Goal: Information Seeking & Learning: Learn about a topic

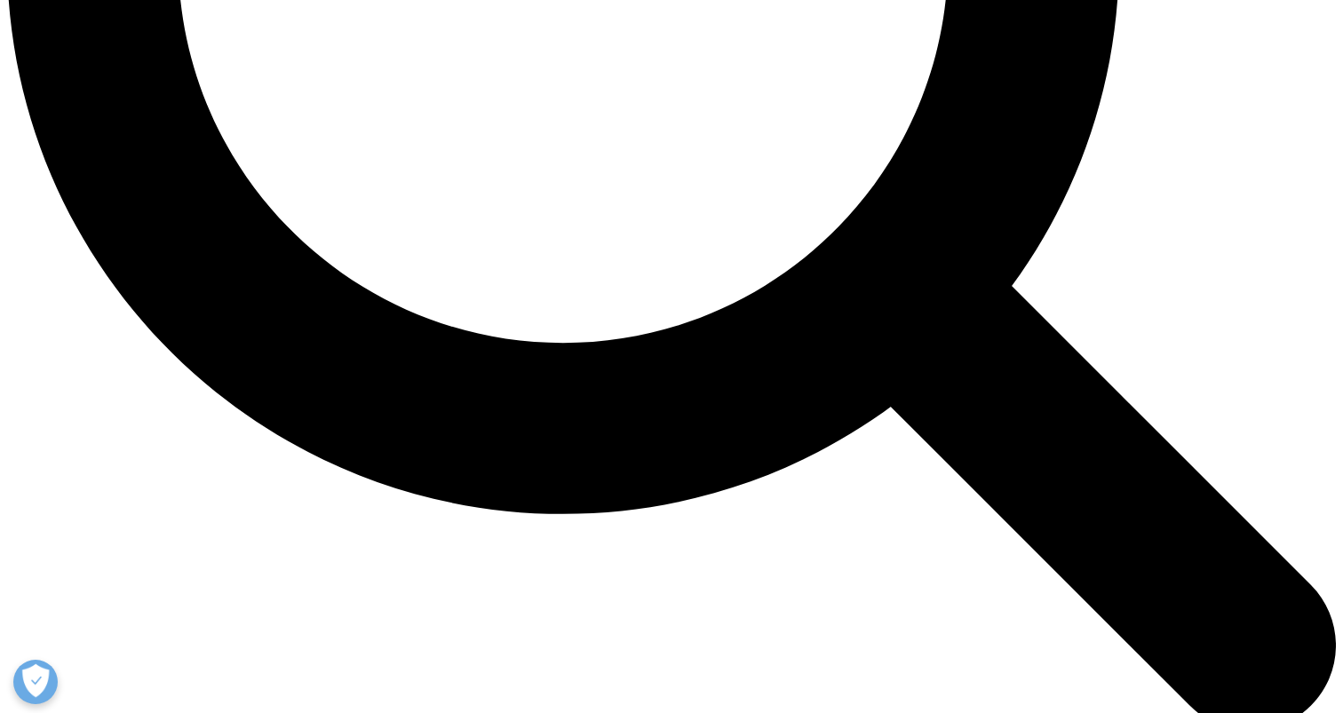
scroll to position [1959, 0]
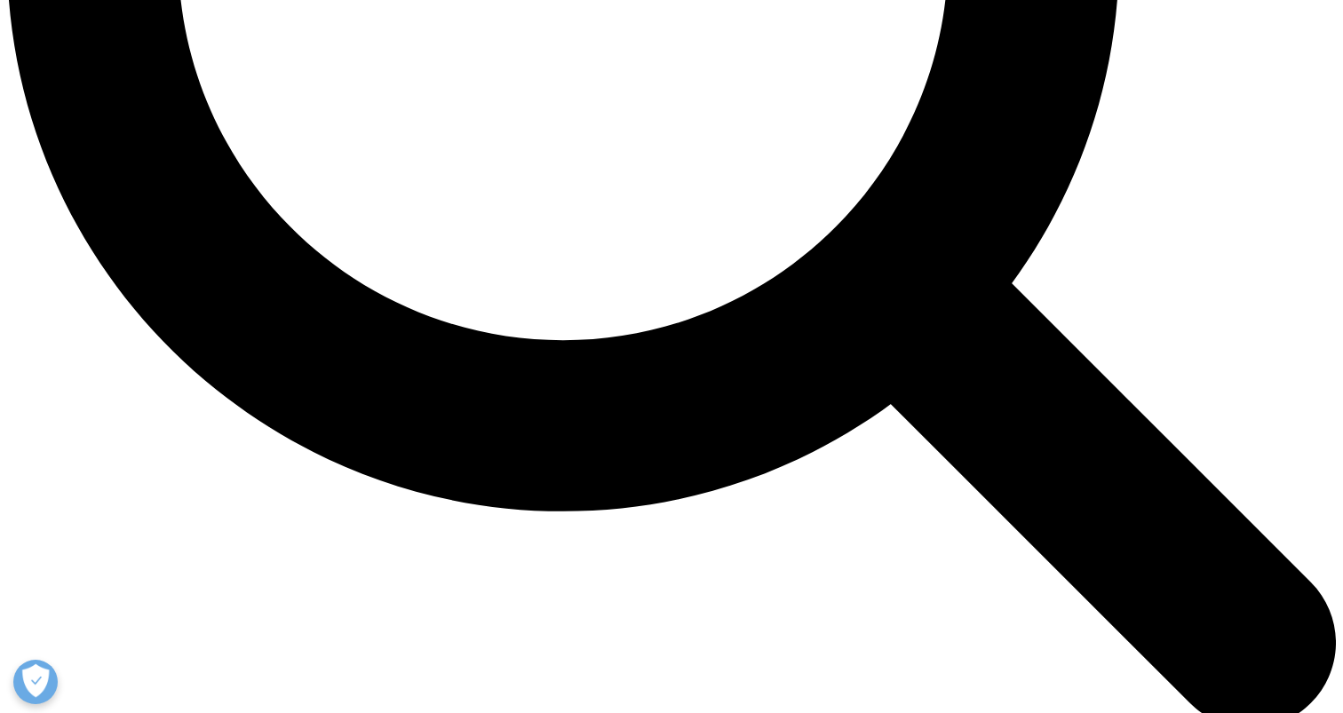
drag, startPoint x: 639, startPoint y: 222, endPoint x: 671, endPoint y: 332, distance: 114.7
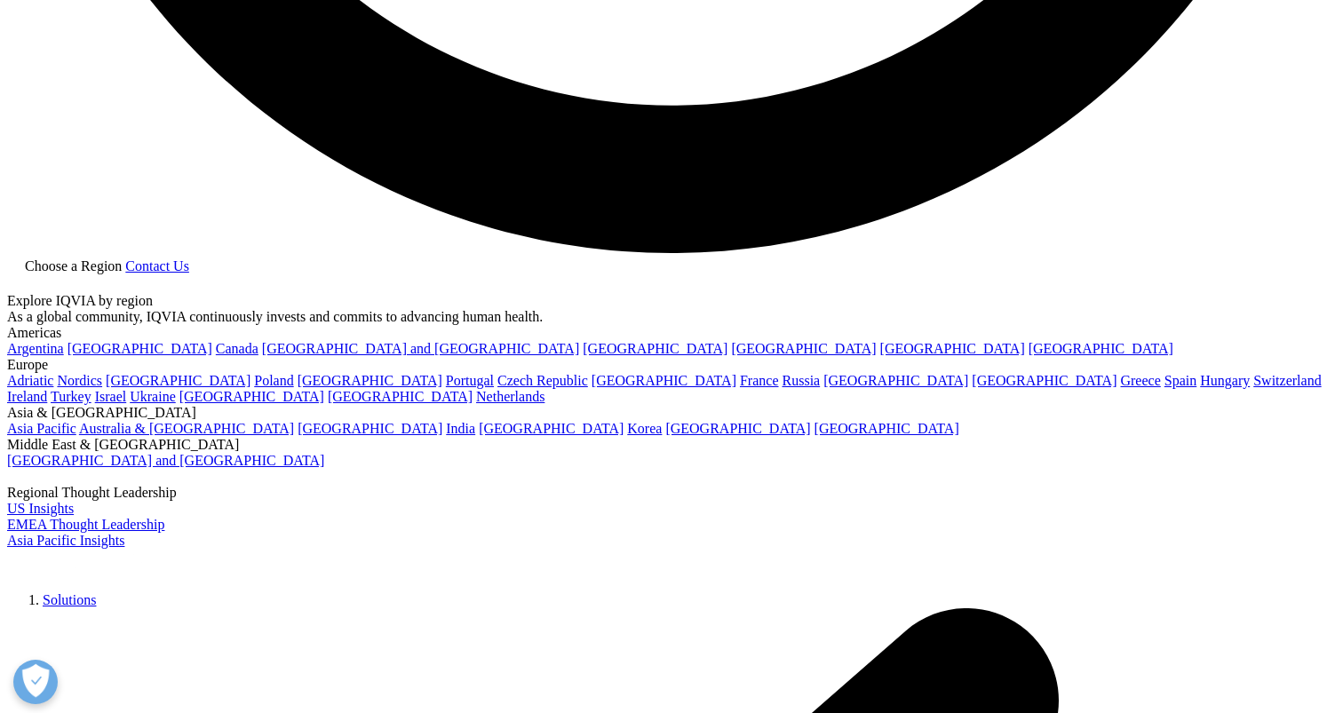
scroll to position [3782, 0]
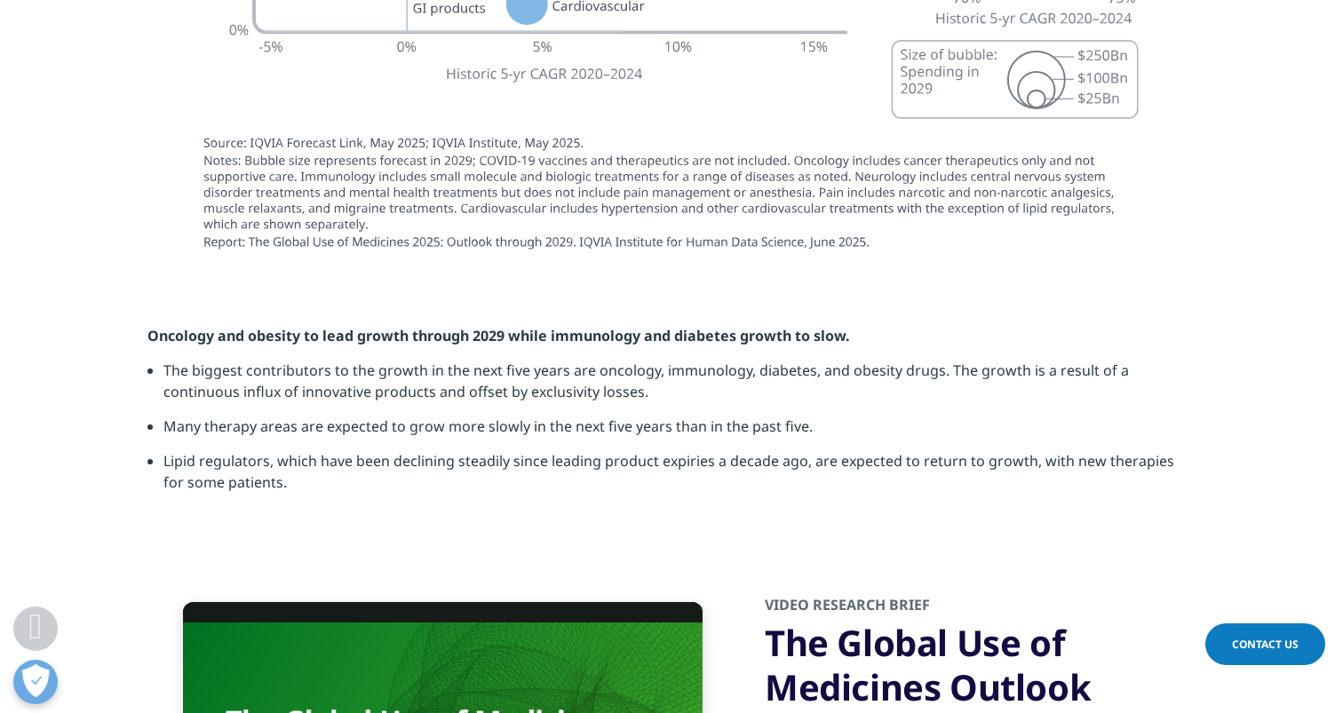
drag, startPoint x: 653, startPoint y: 108, endPoint x: 639, endPoint y: 297, distance: 189.8
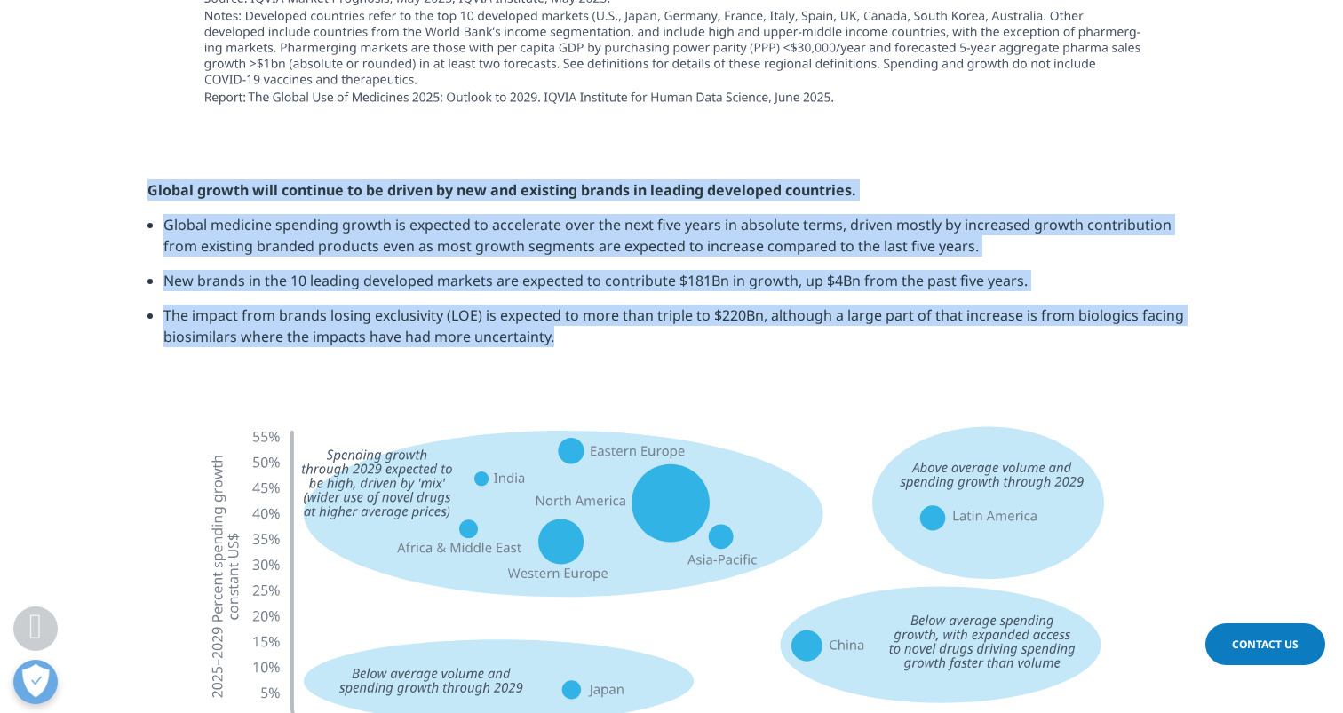
click at [639, 297] on section "Global growth will continue to be driven by new and existing brands in leading …" at bounding box center [671, 270] width 1343 height 270
click at [642, 305] on li "The impact from brands losing exclusivity (LOE) is expected to more than triple…" at bounding box center [679, 333] width 1032 height 56
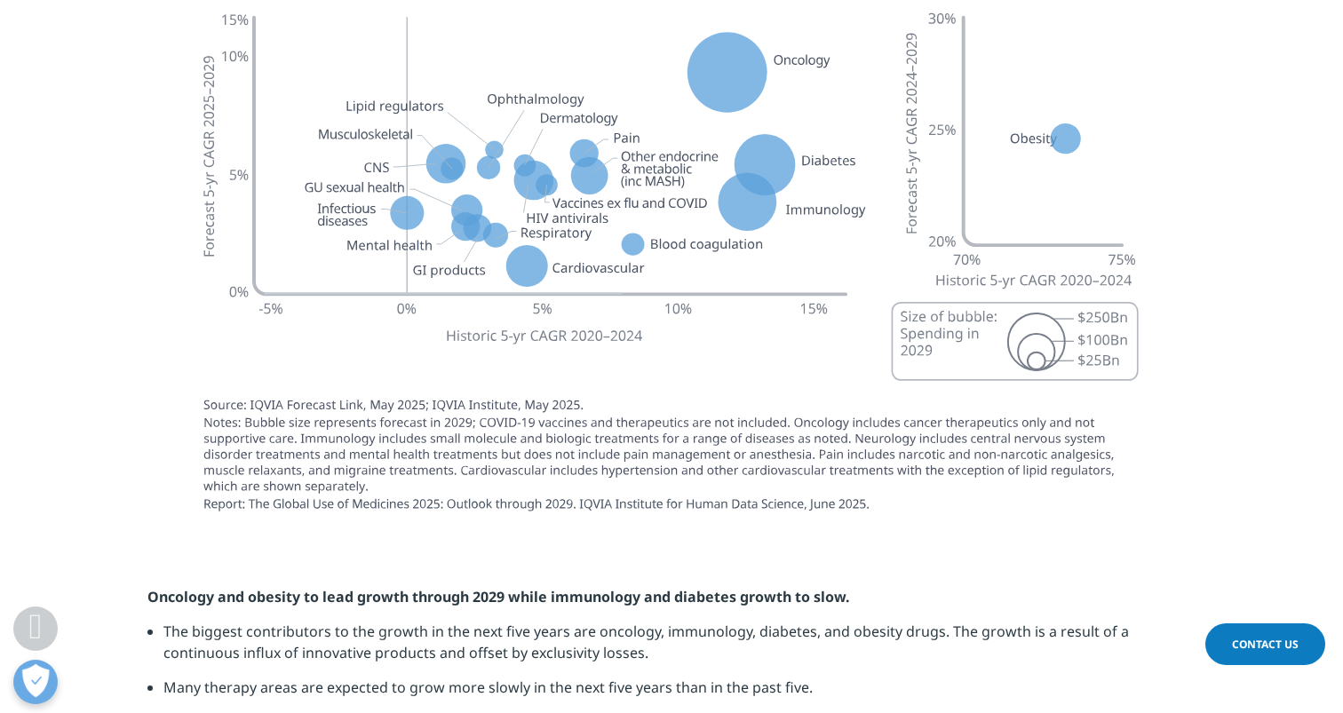
scroll to position [5028, 0]
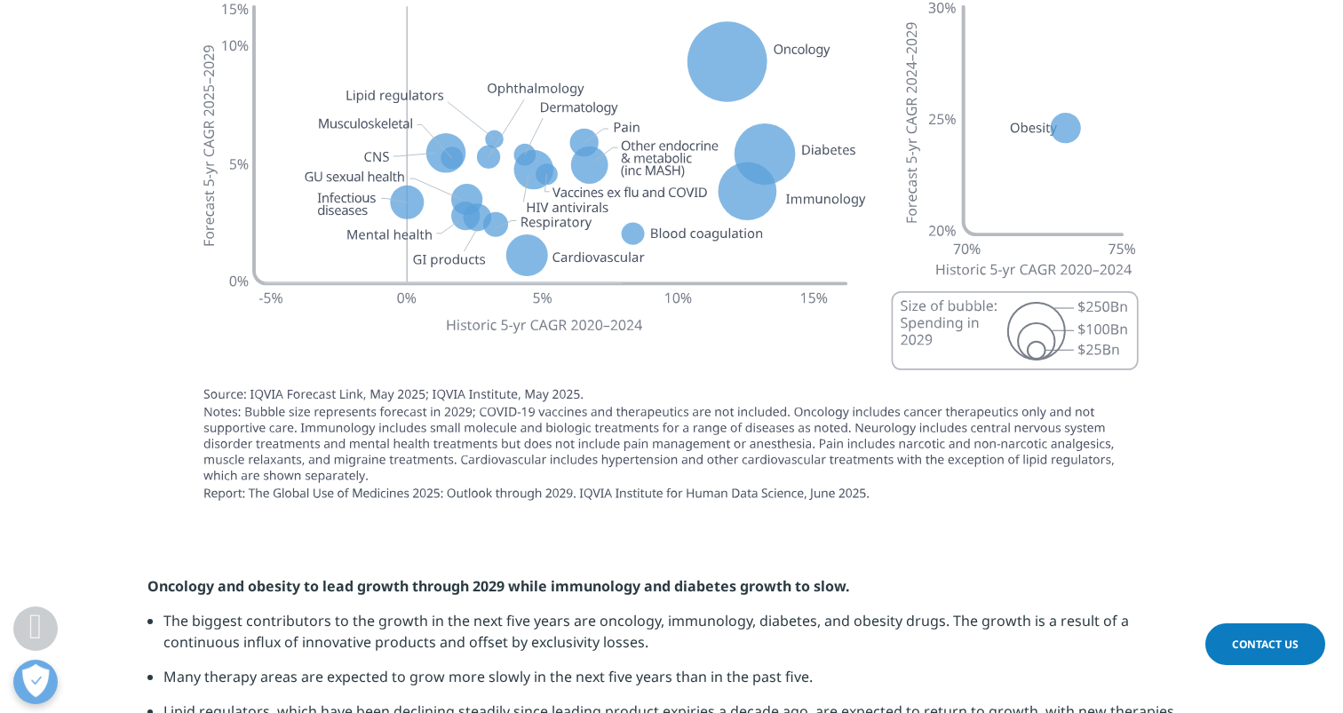
drag, startPoint x: 205, startPoint y: 327, endPoint x: 432, endPoint y: 461, distance: 263.3
click at [447, 429] on img at bounding box center [671, 249] width 995 height 558
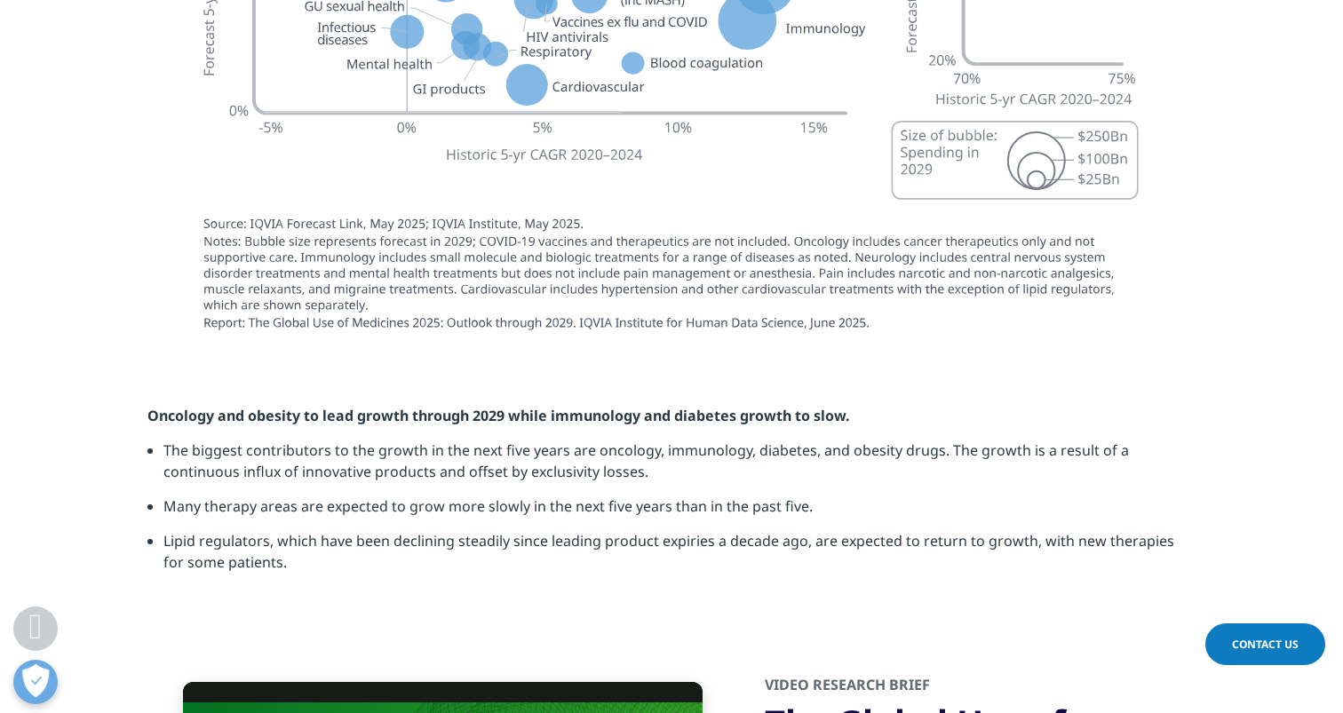
scroll to position [5199, 0]
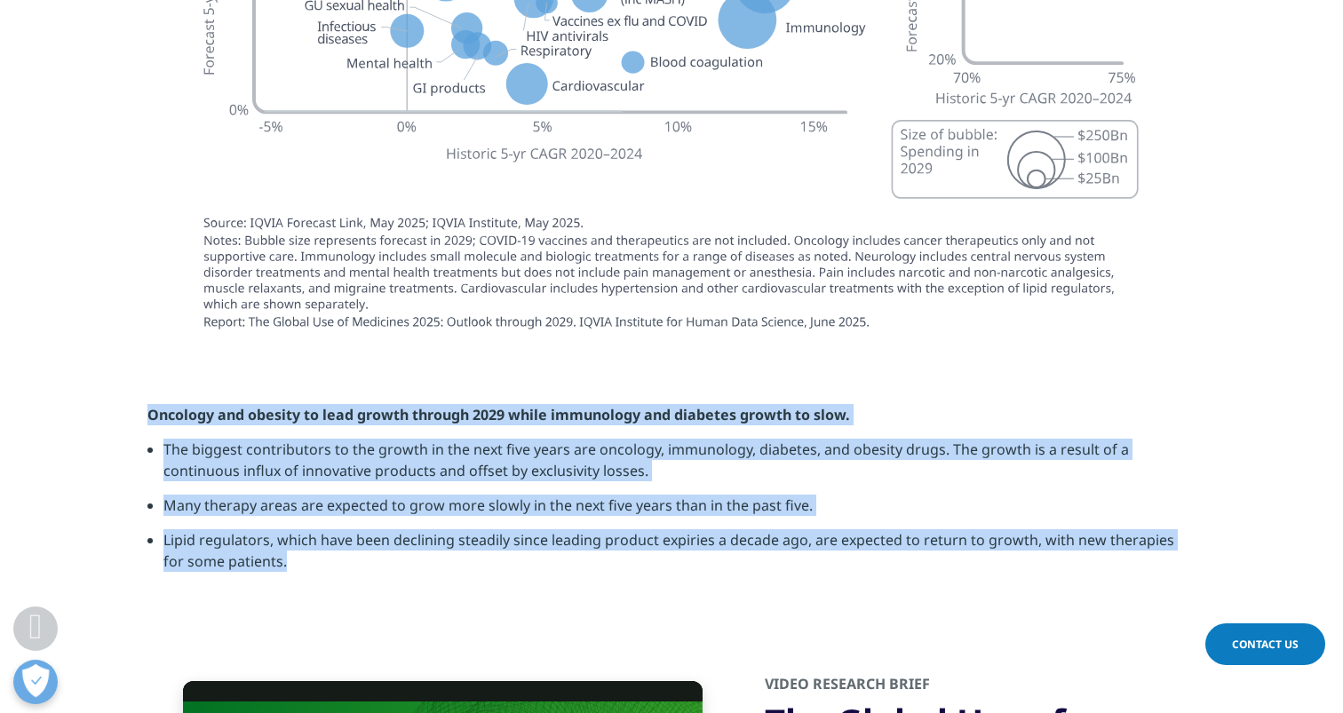
drag, startPoint x: 523, startPoint y: 297, endPoint x: 547, endPoint y: 507, distance: 211.9
click at [547, 507] on section "Oncology and obesity to lead growth through 2029 while immunology and diabetes …" at bounding box center [671, 495] width 1343 height 270
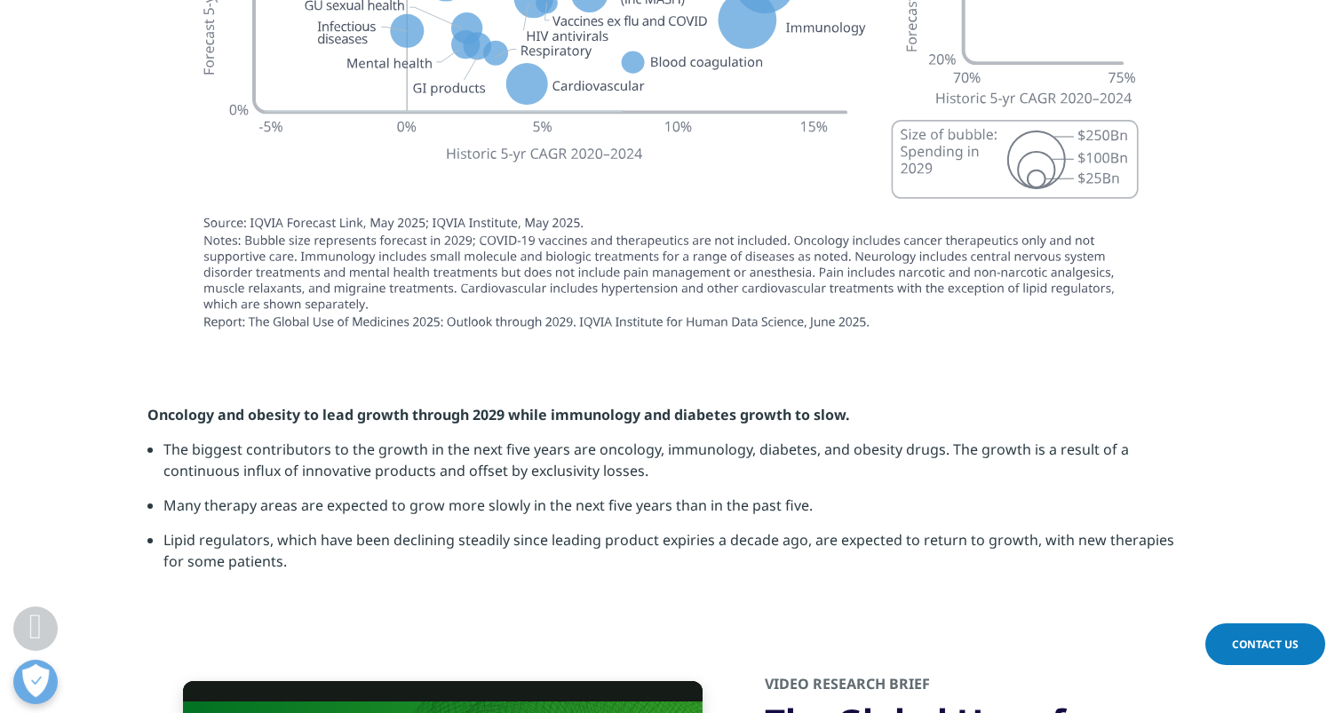
click at [570, 530] on li "Lipid regulators, which have been declining steadily since leading product expi…" at bounding box center [679, 558] width 1032 height 56
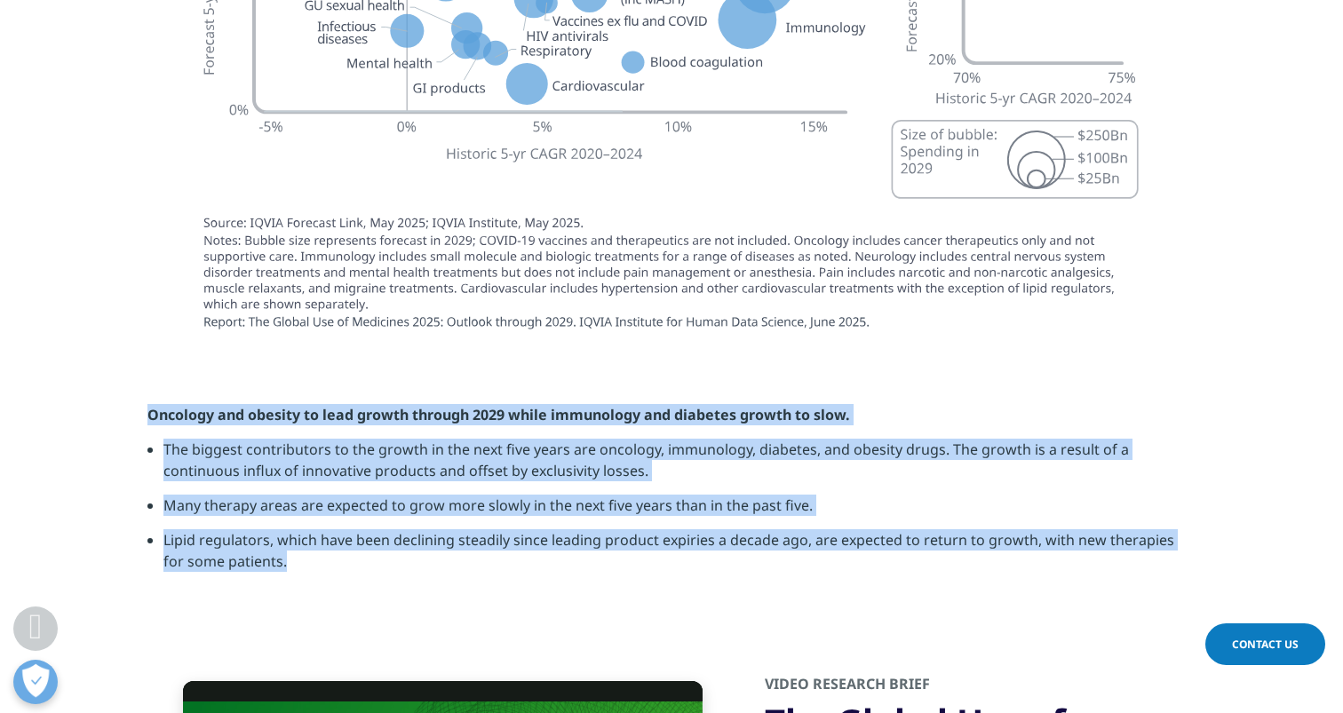
drag, startPoint x: 641, startPoint y: 307, endPoint x: 657, endPoint y: 506, distance: 198.8
click at [657, 506] on section "Oncology and obesity to lead growth through 2029 while immunology and diabetes …" at bounding box center [671, 495] width 1343 height 270
click at [657, 530] on li "Lipid regulators, which have been declining steadily since leading product expi…" at bounding box center [679, 558] width 1032 height 56
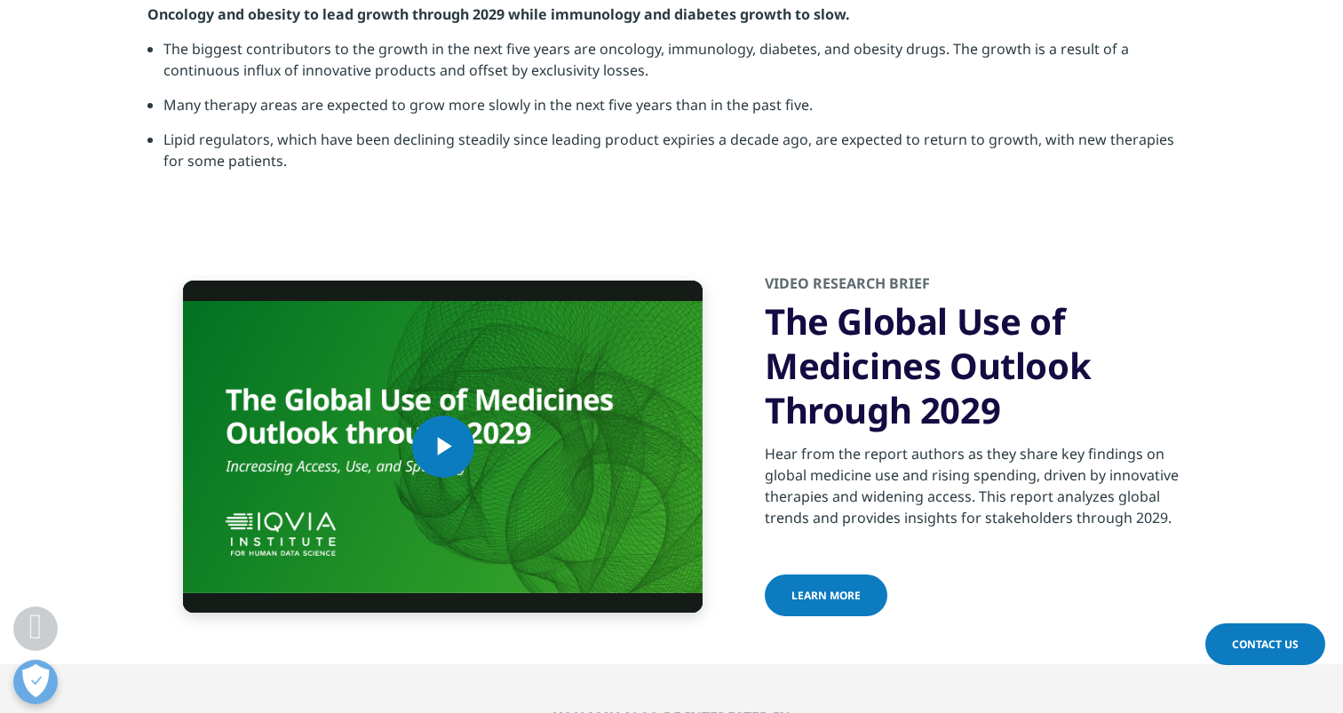
scroll to position [5584, 0]
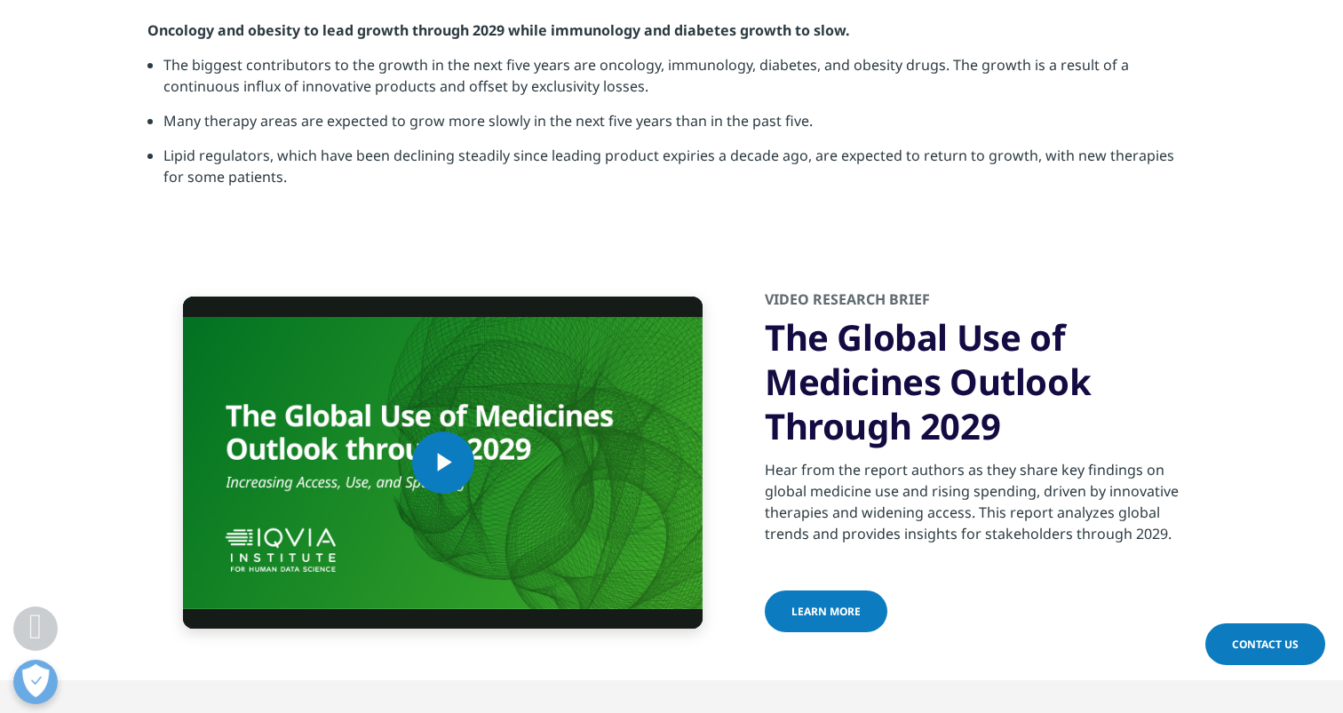
drag, startPoint x: 785, startPoint y: 182, endPoint x: 961, endPoint y: 490, distance: 354.6
click at [961, 490] on div "Video Player is loading. Play Video Play Skip Backward Skip Forward Mute Curren…" at bounding box center [671, 462] width 1048 height 435
click at [956, 508] on div "Video Research Brief The Global Use of Medicines Outlook Through 2029 Hear from…" at bounding box center [980, 463] width 431 height 346
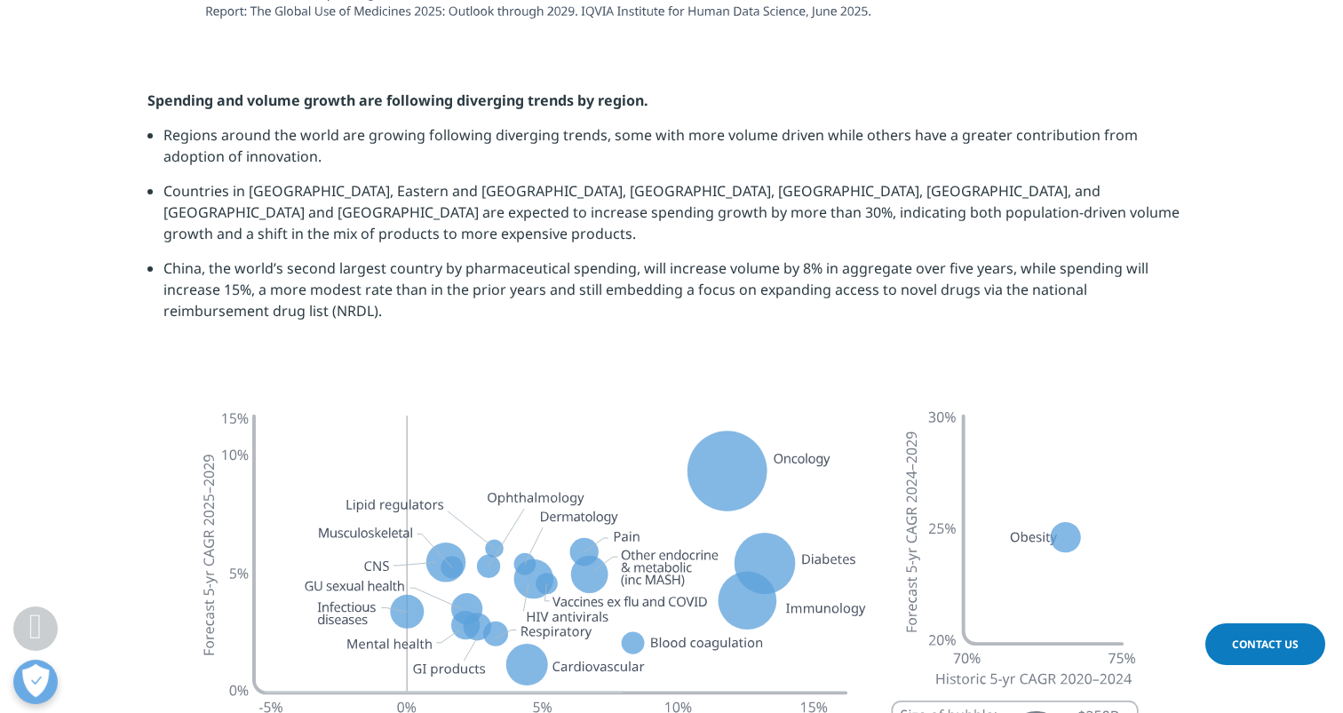
scroll to position [4608, 0]
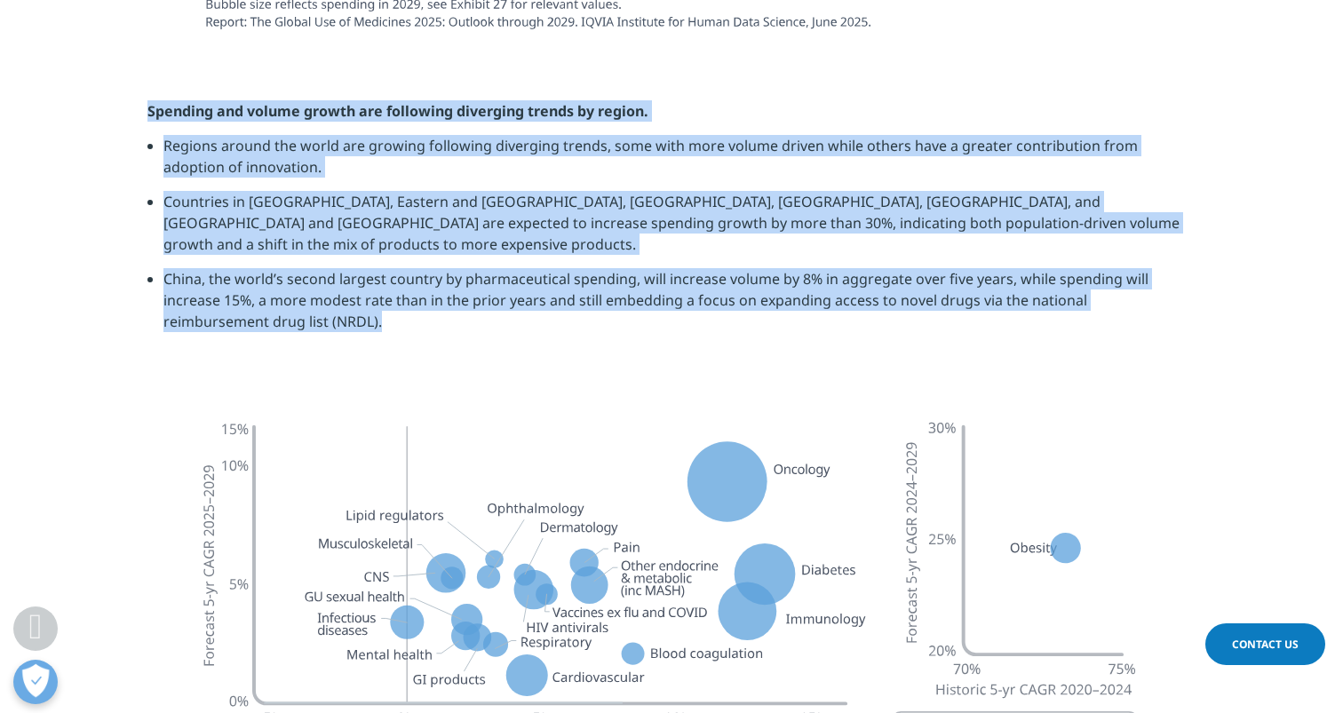
drag, startPoint x: 910, startPoint y: 41, endPoint x: 946, endPoint y: 283, distance: 244.4
click at [946, 283] on section "Spending and volume growth are following diverging trends by region. Regions ar…" at bounding box center [671, 223] width 1343 height 334
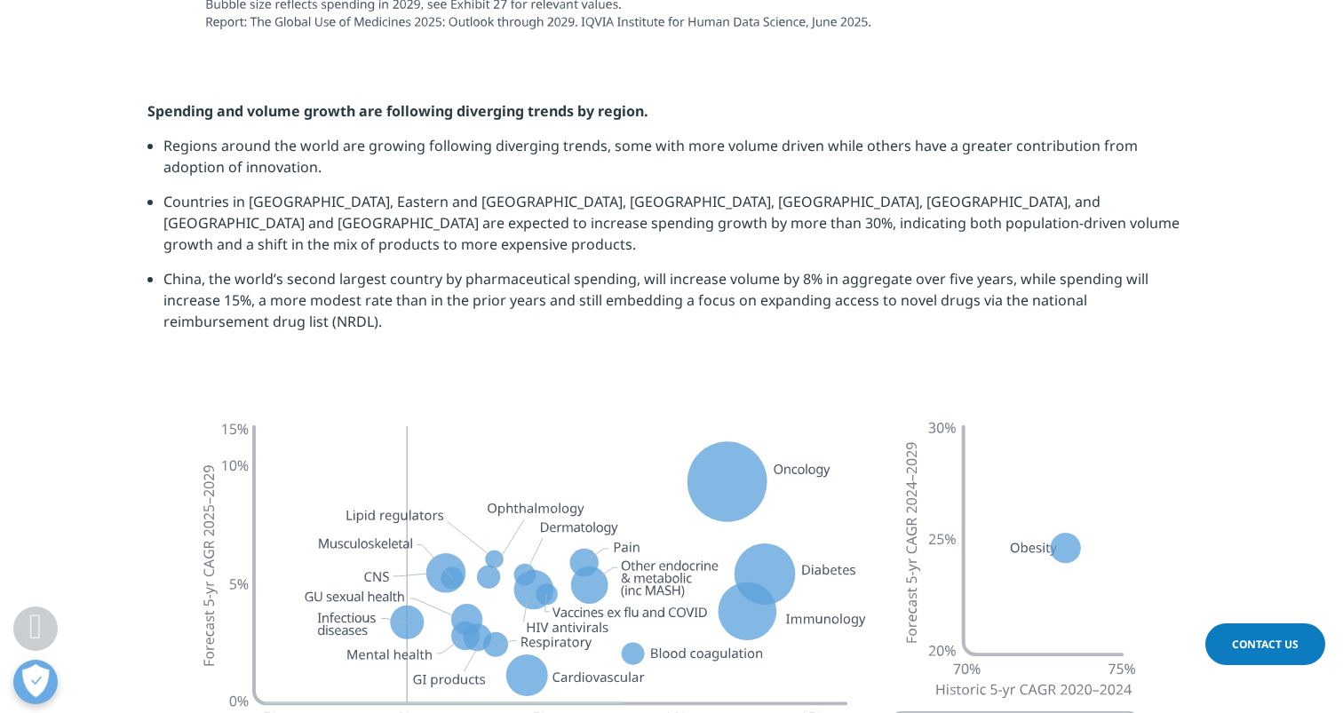
click at [925, 272] on li "China, the world’s second largest country by pharmaceutical spending, will incr…" at bounding box center [679, 306] width 1032 height 77
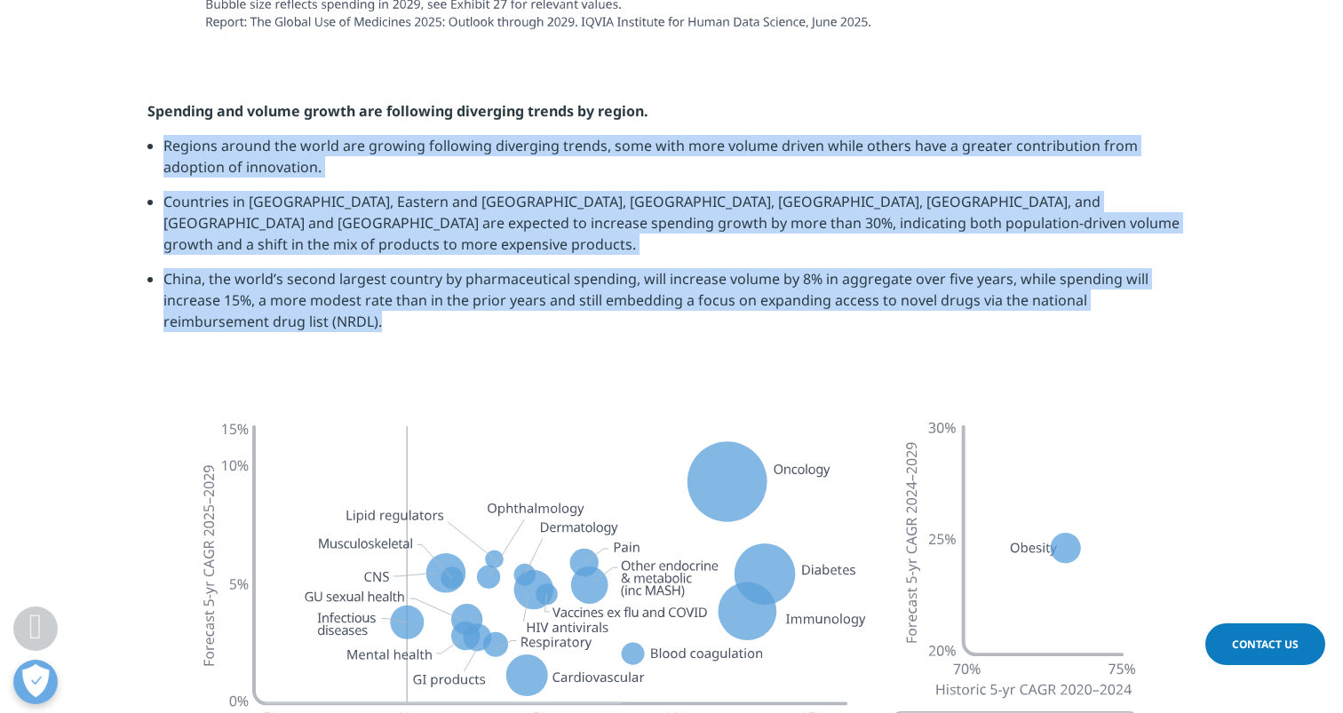
drag, startPoint x: 918, startPoint y: 68, endPoint x: 952, endPoint y: 274, distance: 208.0
click at [951, 274] on div "Spending and volume growth are following diverging trends by region. Regions ar…" at bounding box center [671, 222] width 1048 height 245
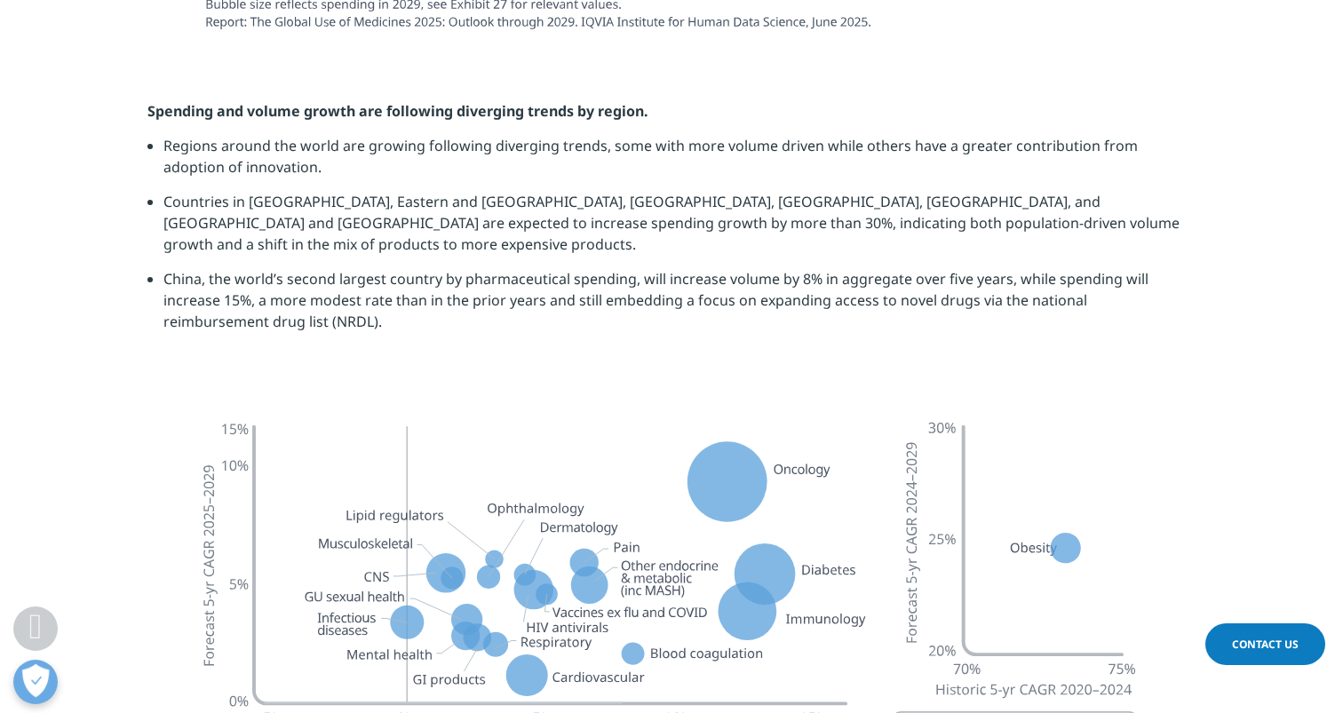
click at [940, 268] on li "China, the world’s second largest country by pharmaceutical spending, will incr…" at bounding box center [679, 306] width 1032 height 77
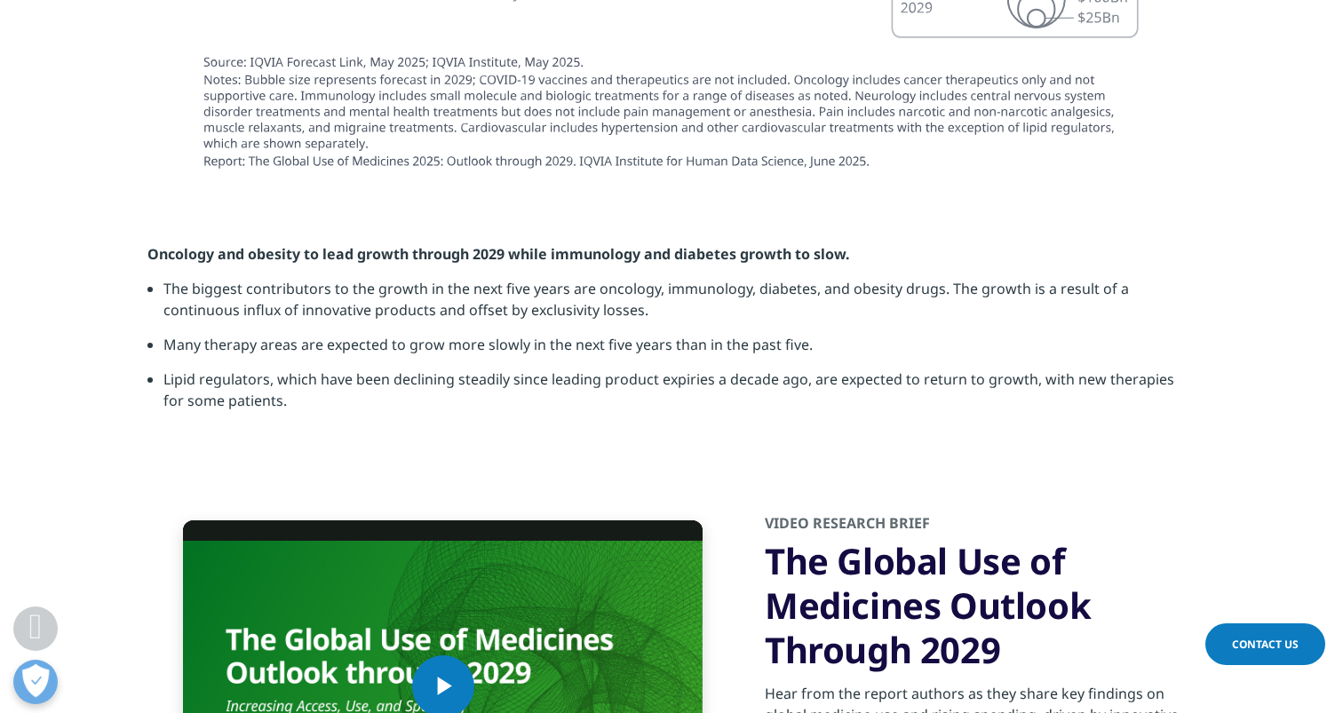
scroll to position [5365, 0]
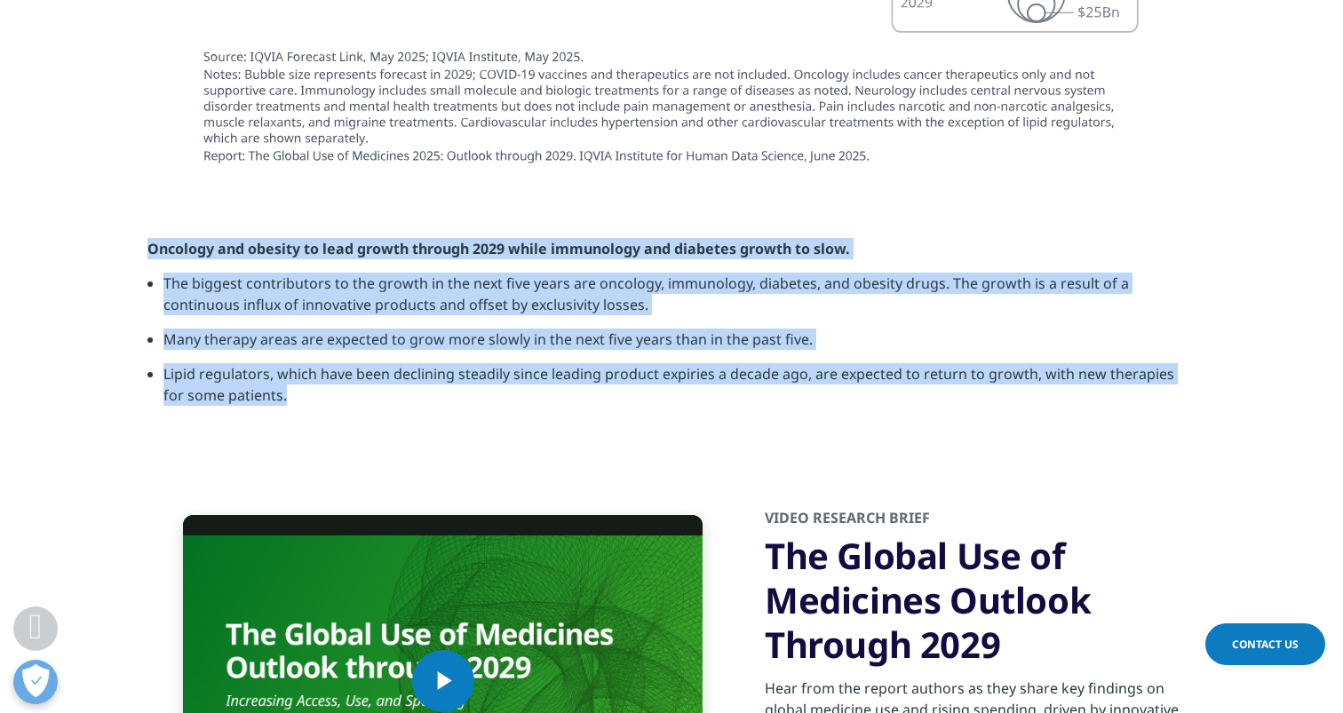
drag, startPoint x: 635, startPoint y: 139, endPoint x: 643, endPoint y: 330, distance: 190.3
click at [643, 331] on section "Oncology and obesity to lead growth through 2029 while immunology and diabetes …" at bounding box center [671, 329] width 1343 height 270
click at [645, 363] on li "Lipid regulators, which have been declining steadily since leading product expi…" at bounding box center [679, 391] width 1032 height 56
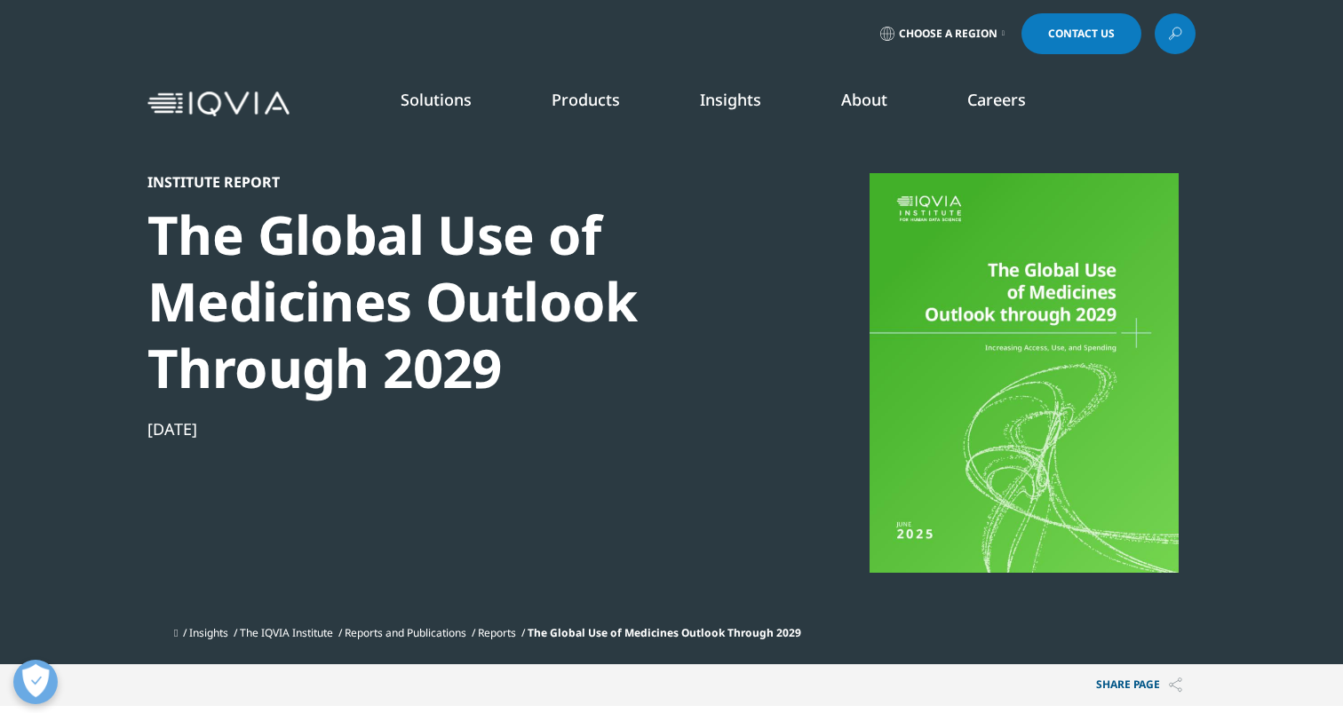
scroll to position [0, 0]
click at [262, 99] on img at bounding box center [218, 105] width 142 height 26
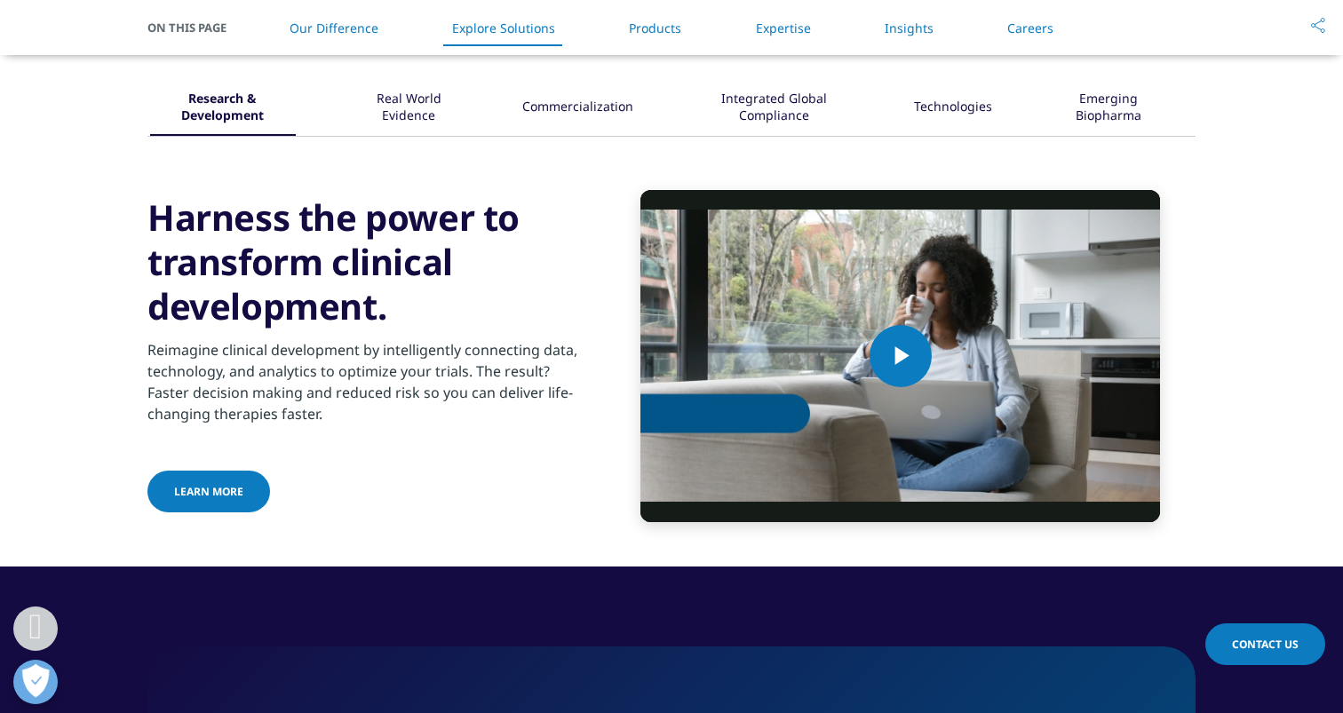
scroll to position [2198, 0]
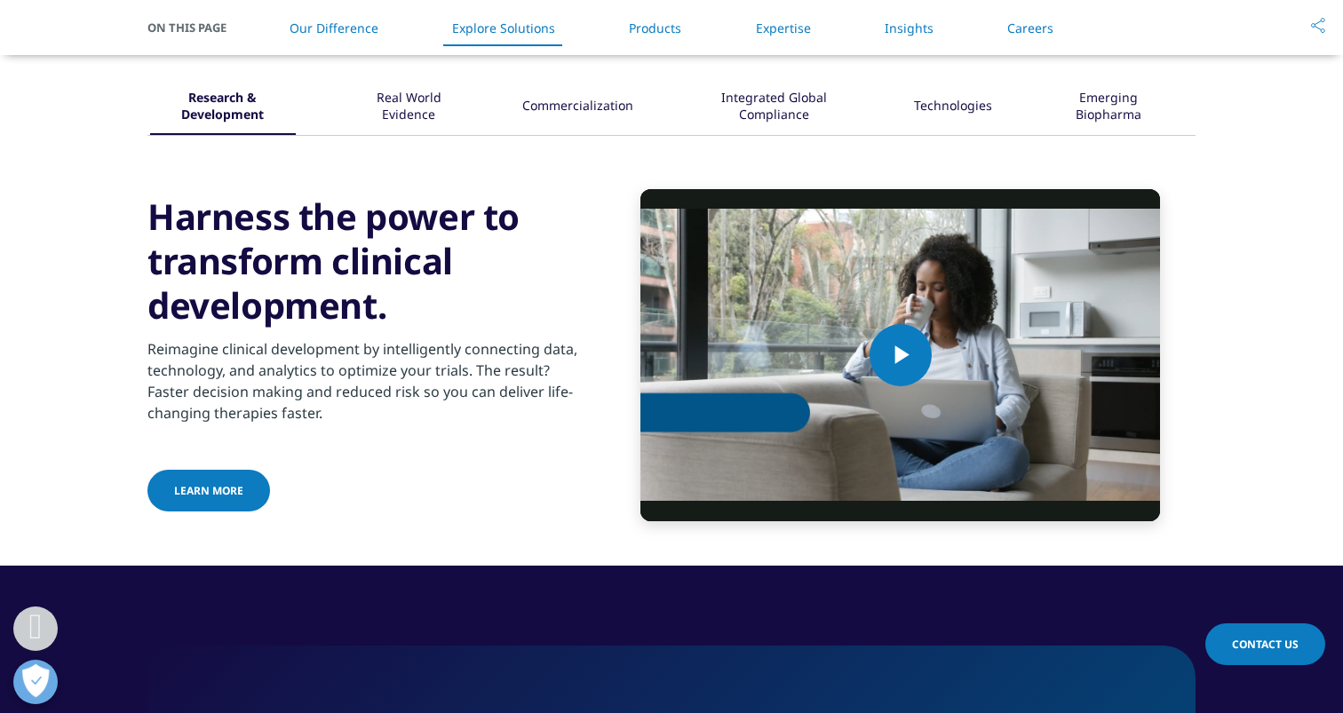
drag, startPoint x: 496, startPoint y: 169, endPoint x: 474, endPoint y: 323, distance: 156.1
click at [474, 324] on div "Video Player is loading. Play Video Play Skip Backward Skip Forward Mute Curren…" at bounding box center [671, 329] width 1048 height 386
click at [426, 314] on h3 "Harness the power to transform clinical development." at bounding box center [362, 261] width 431 height 133
drag, startPoint x: 447, startPoint y: 178, endPoint x: 434, endPoint y: 312, distance: 134.8
click at [434, 312] on div "Video Player is loading. Play Video Play Skip Backward Skip Forward Mute Curren…" at bounding box center [671, 329] width 1048 height 386
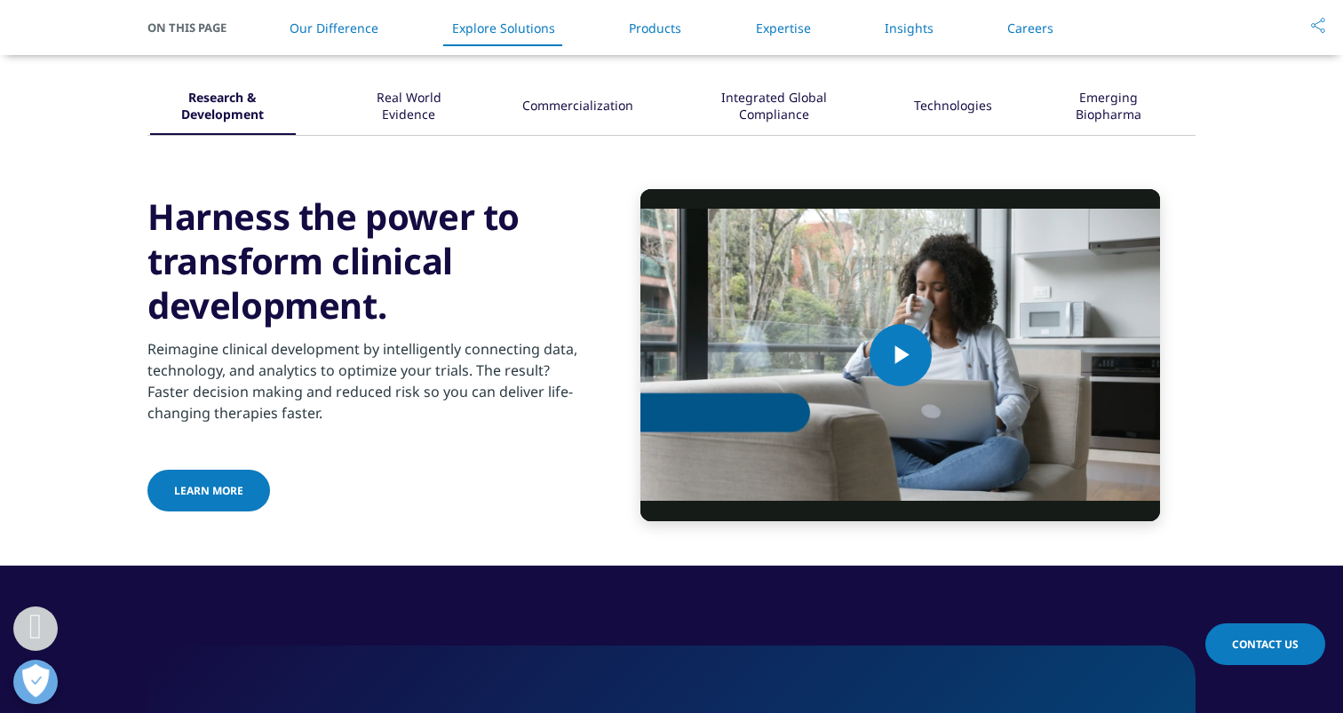
click at [450, 322] on h3 "Harness the power to transform clinical development." at bounding box center [362, 261] width 431 height 133
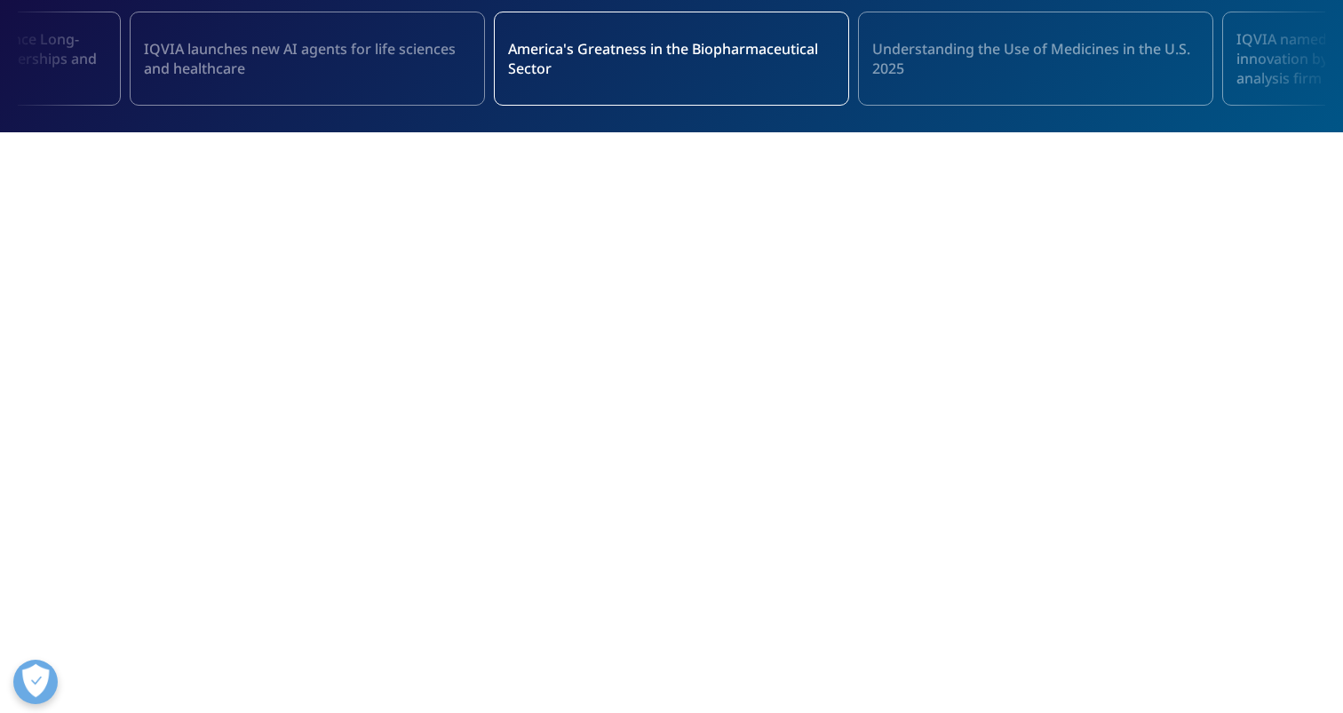
scroll to position [0, 0]
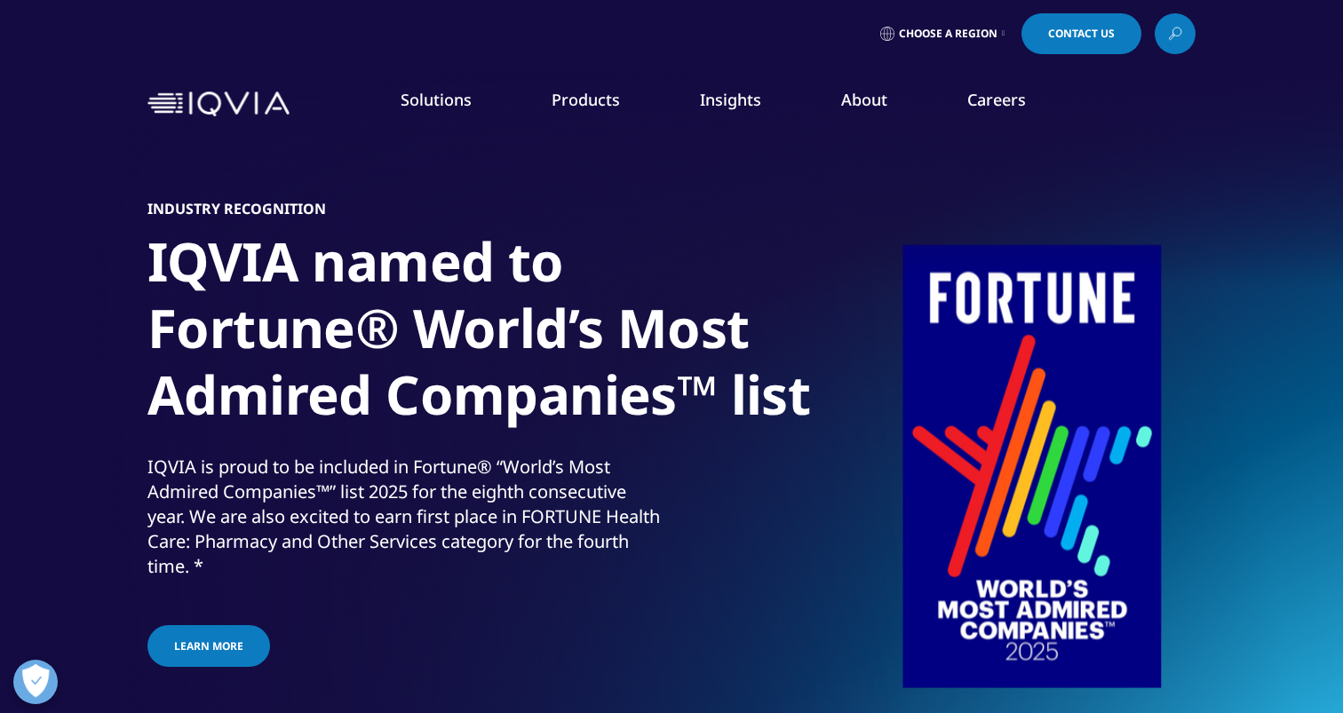
click at [559, 585] on div "Industry Recognition IQVIA named to Fortune® World’s Most Admired Companies™ li…" at bounding box center [671, 435] width 1048 height 604
